Goal: Task Accomplishment & Management: Use online tool/utility

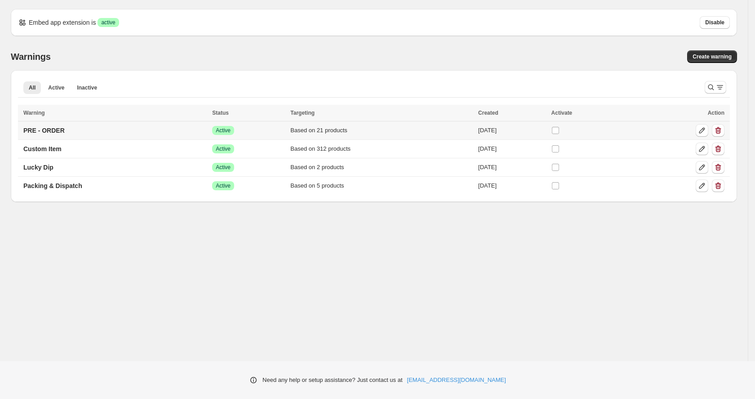
click at [72, 131] on td "PRE - ORDER" at bounding box center [113, 130] width 191 height 18
click at [62, 131] on p "PRE - ORDER" at bounding box center [43, 130] width 41 height 9
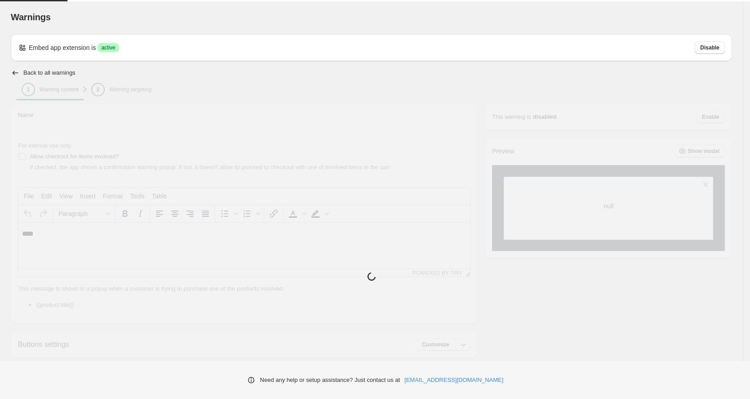
type input "**********"
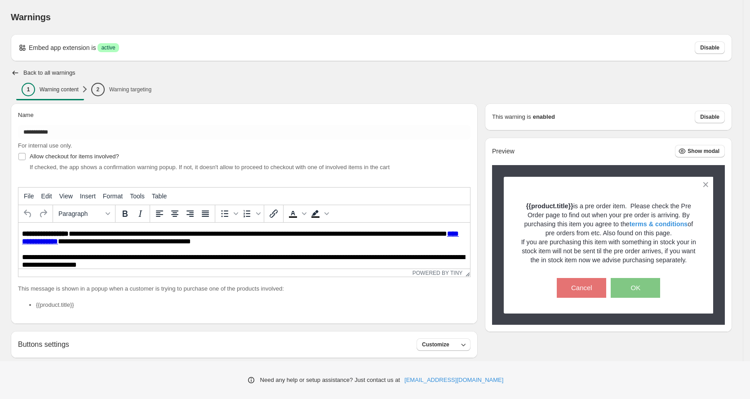
scroll to position [4, 0]
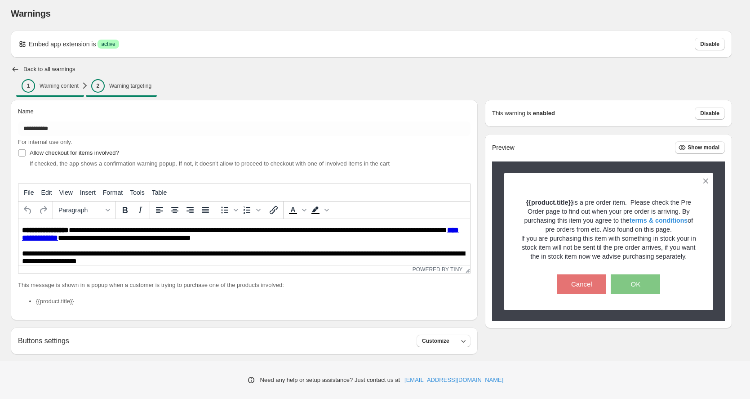
click at [151, 85] on p "Warning targeting" at bounding box center [130, 85] width 42 height 7
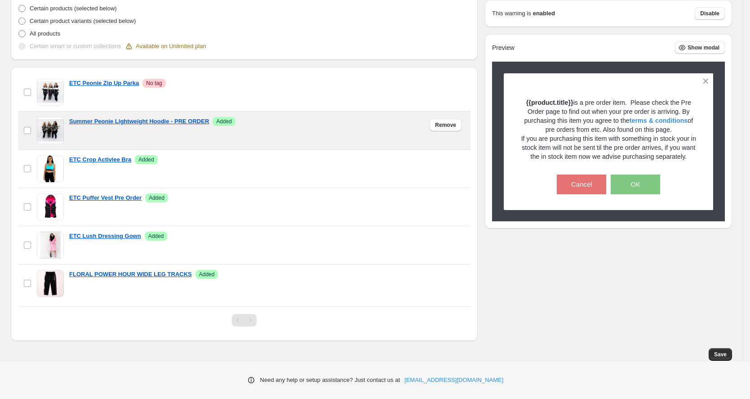
scroll to position [219, 0]
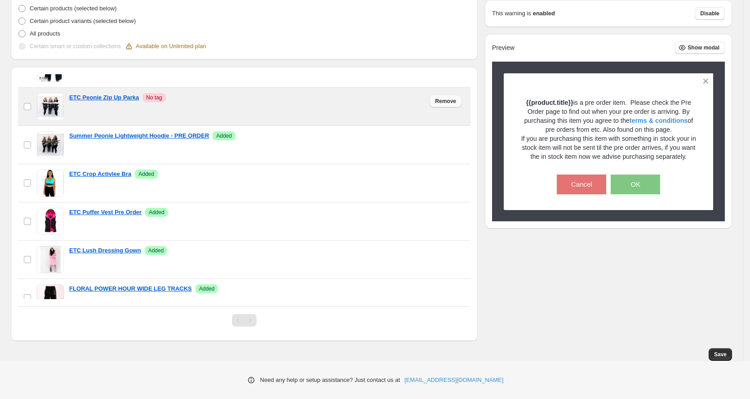
click at [442, 99] on span "Remove" at bounding box center [445, 101] width 21 height 7
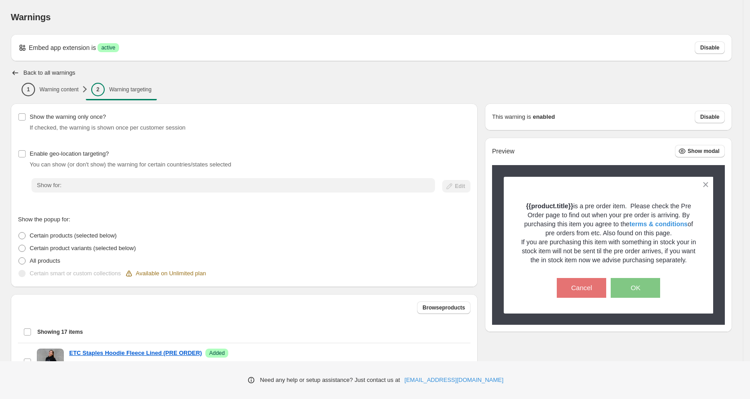
scroll to position [17, 0]
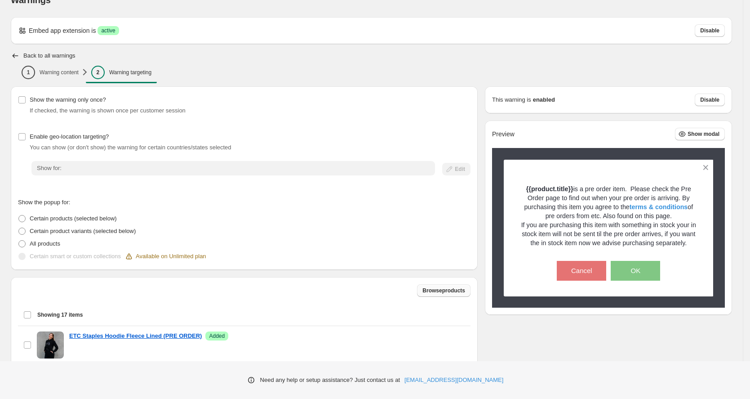
click at [449, 291] on span "Browse products" at bounding box center [444, 290] width 43 height 7
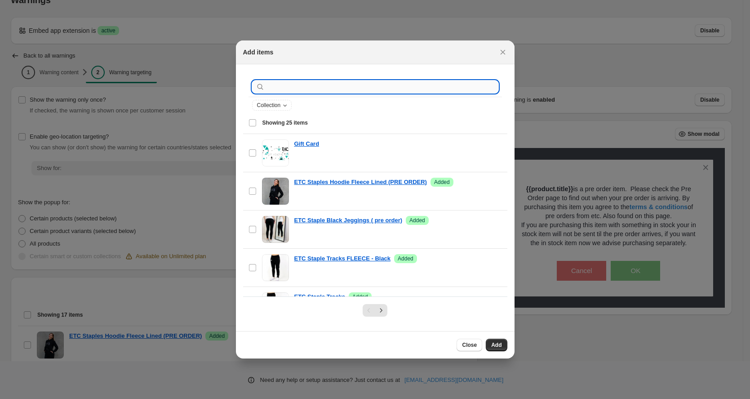
click at [282, 91] on input ":r1d:" at bounding box center [383, 86] width 232 height 13
type input "*"
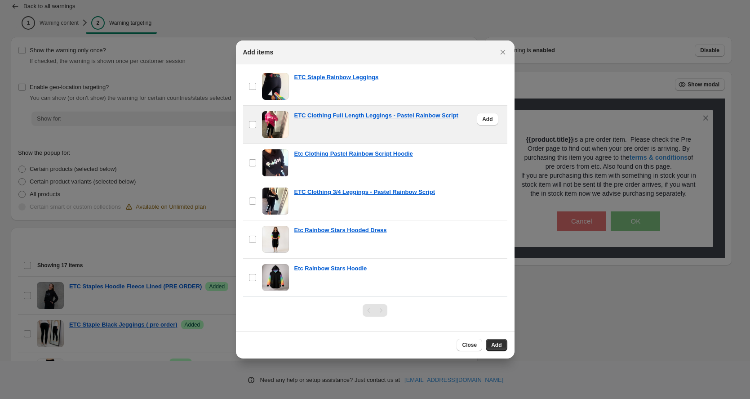
scroll to position [117, 0]
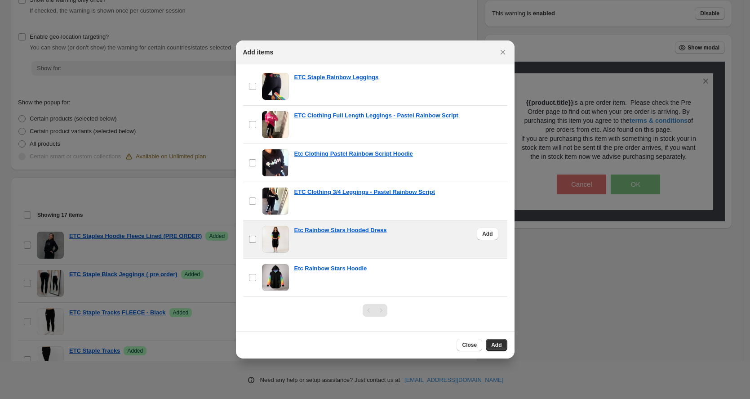
type input "*******"
click at [257, 236] on label "checkbox" at bounding box center [252, 239] width 19 height 38
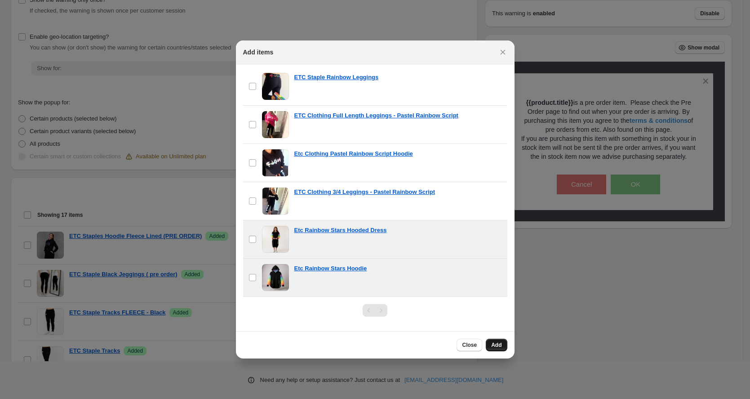
click at [498, 341] on button "Add" at bounding box center [496, 344] width 21 height 13
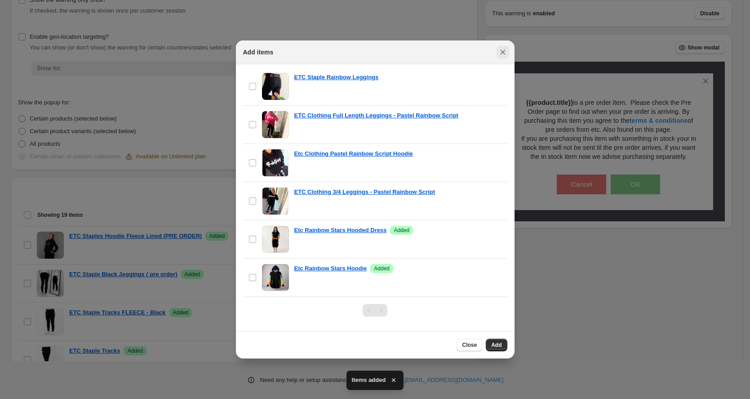
click at [499, 54] on icon "Close" at bounding box center [503, 52] width 9 height 9
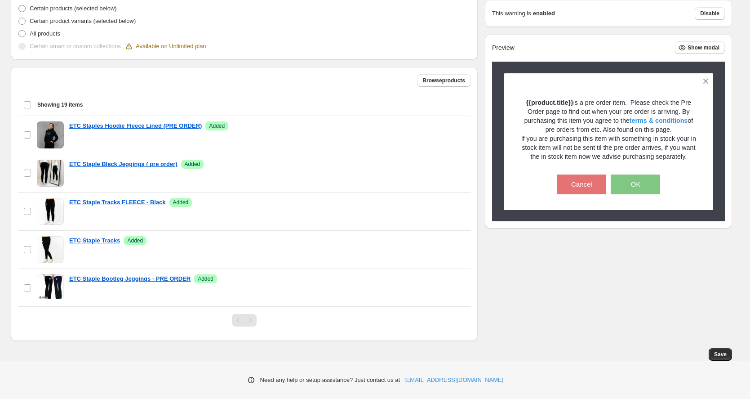
scroll to position [0, 0]
